Goal: Check status: Check status

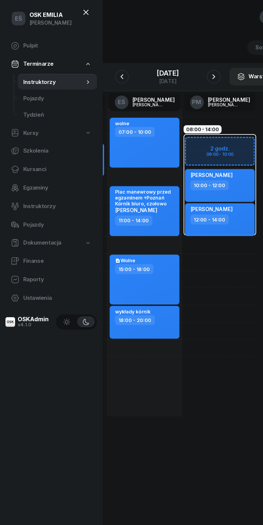
click at [22, 132] on span "Kursanci" at bounding box center [44, 132] width 53 height 7
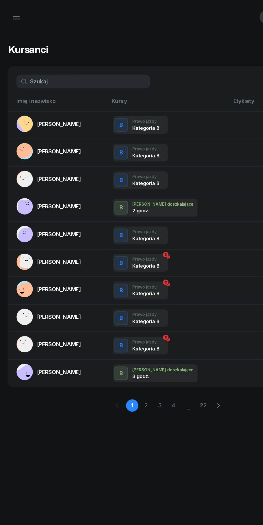
click at [43, 65] on input "text" at bounding box center [65, 63] width 105 height 11
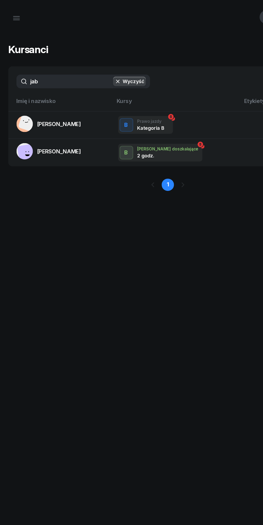
type input "jab"
click at [63, 99] on span "[PERSON_NAME]" at bounding box center [46, 96] width 34 height 5
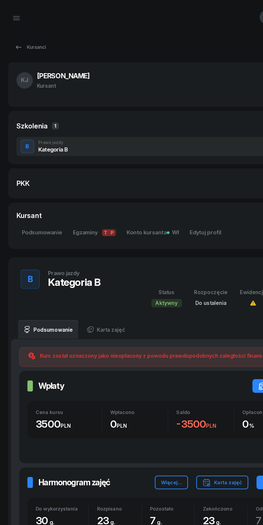
click at [13, 16] on icon "button" at bounding box center [12, 16] width 5 height 0
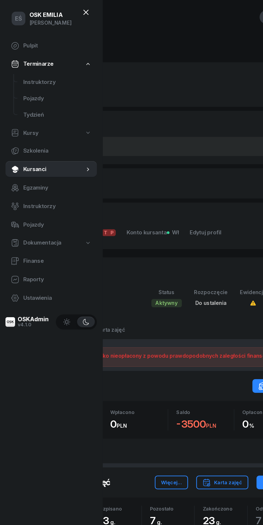
click at [44, 67] on span "Instruktorzy" at bounding box center [44, 64] width 53 height 7
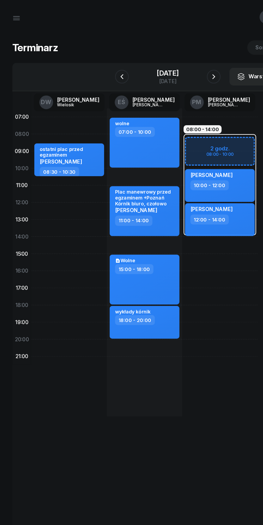
click at [140, 62] on div "[DATE]" at bounding box center [131, 64] width 17 height 4
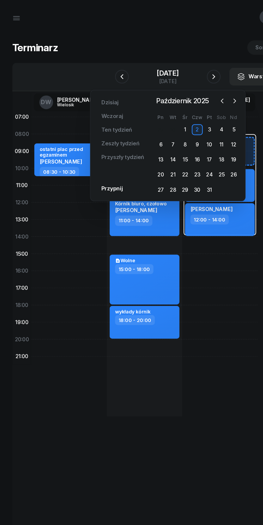
click at [187, 84] on div "[DATE] [DATE] lut mar kwi maj cze lip sie wrz paź lis gru Pn Wt Śr Czw Pt Sob N…" at bounding box center [154, 114] width 66 height 78
click at [183, 79] on icon "button" at bounding box center [183, 78] width 5 height 5
click at [154, 125] on div "13" at bounding box center [154, 125] width 9 height 9
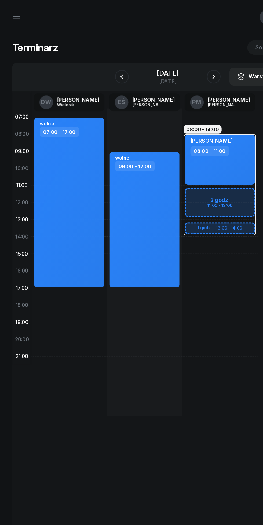
click at [94, 60] on icon "button" at bounding box center [95, 60] width 6 height 6
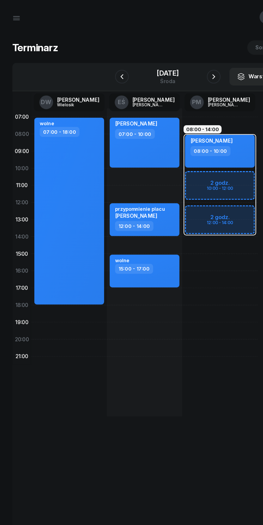
click at [94, 58] on icon "button" at bounding box center [95, 60] width 6 height 6
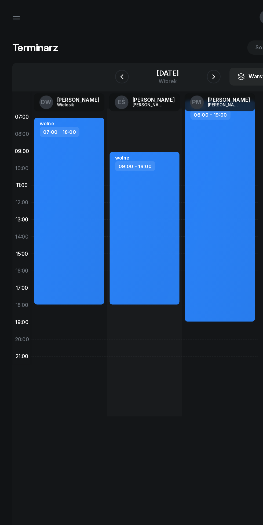
click at [95, 60] on icon "button" at bounding box center [95, 60] width 6 height 6
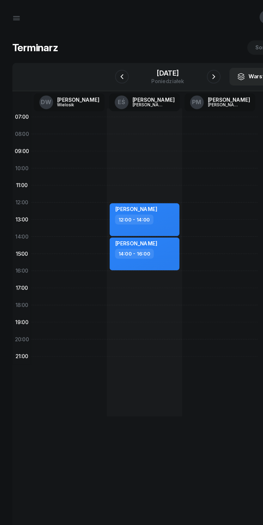
click at [94, 60] on icon "button" at bounding box center [95, 60] width 6 height 6
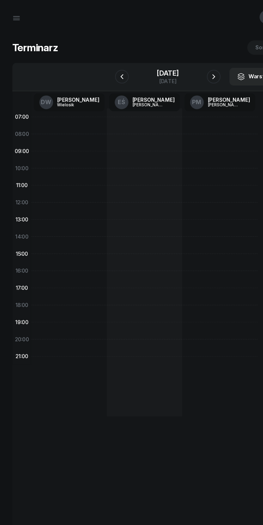
click at [96, 56] on button "button" at bounding box center [95, 60] width 11 height 11
